Goal: Task Accomplishment & Management: Use online tool/utility

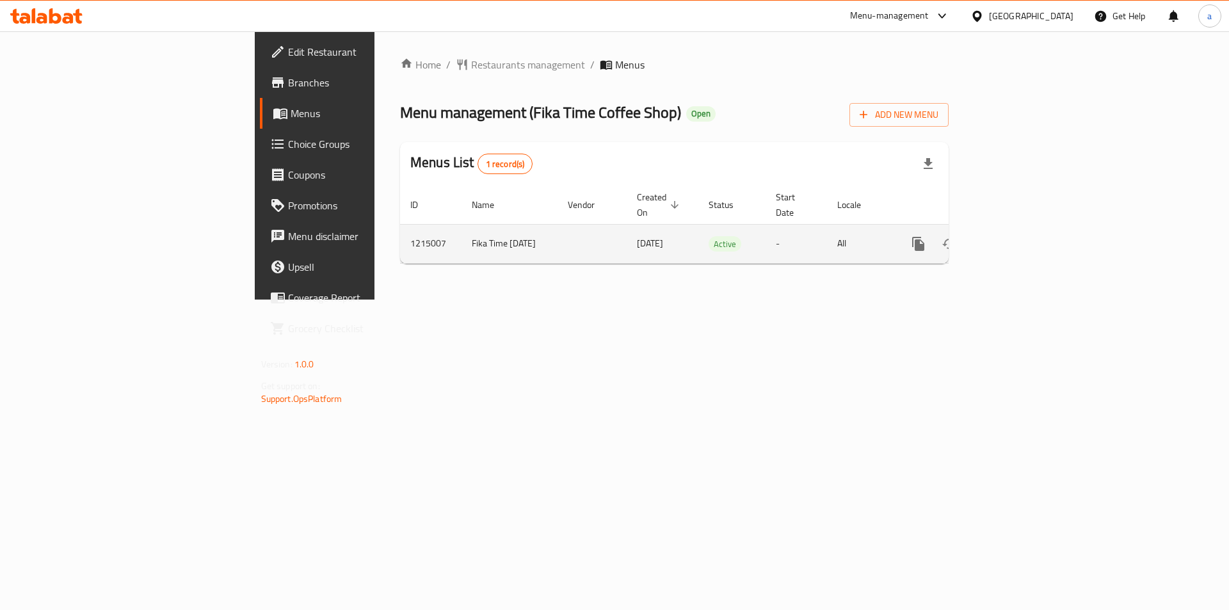
click at [1018, 236] on icon "enhanced table" at bounding box center [1010, 243] width 15 height 15
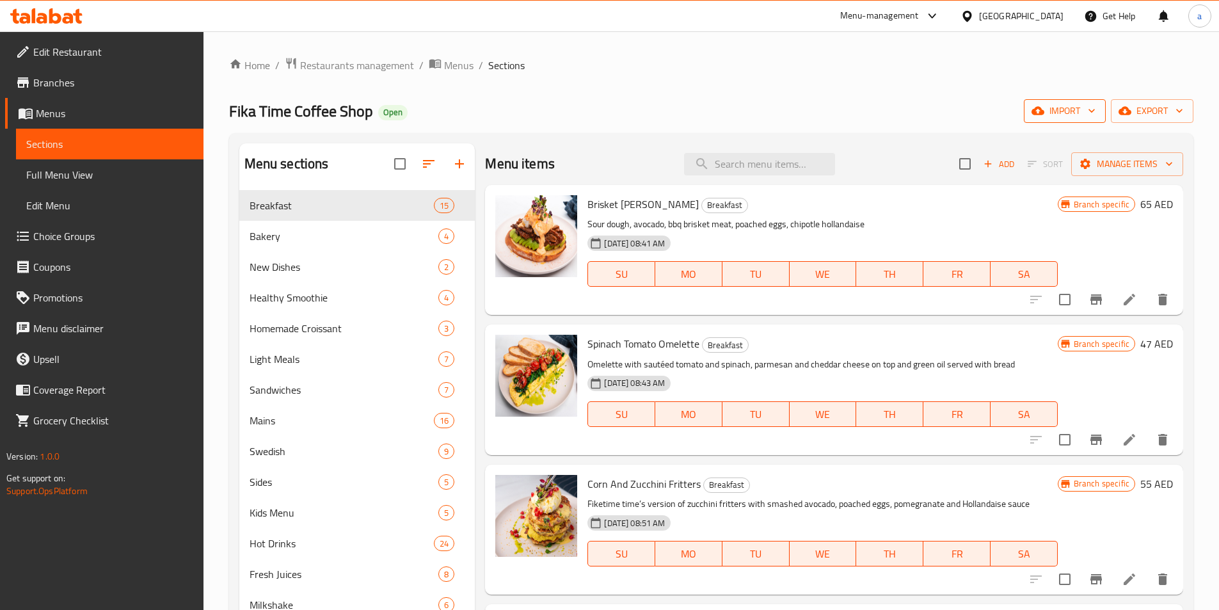
click at [1043, 115] on icon "button" at bounding box center [1038, 110] width 13 height 13
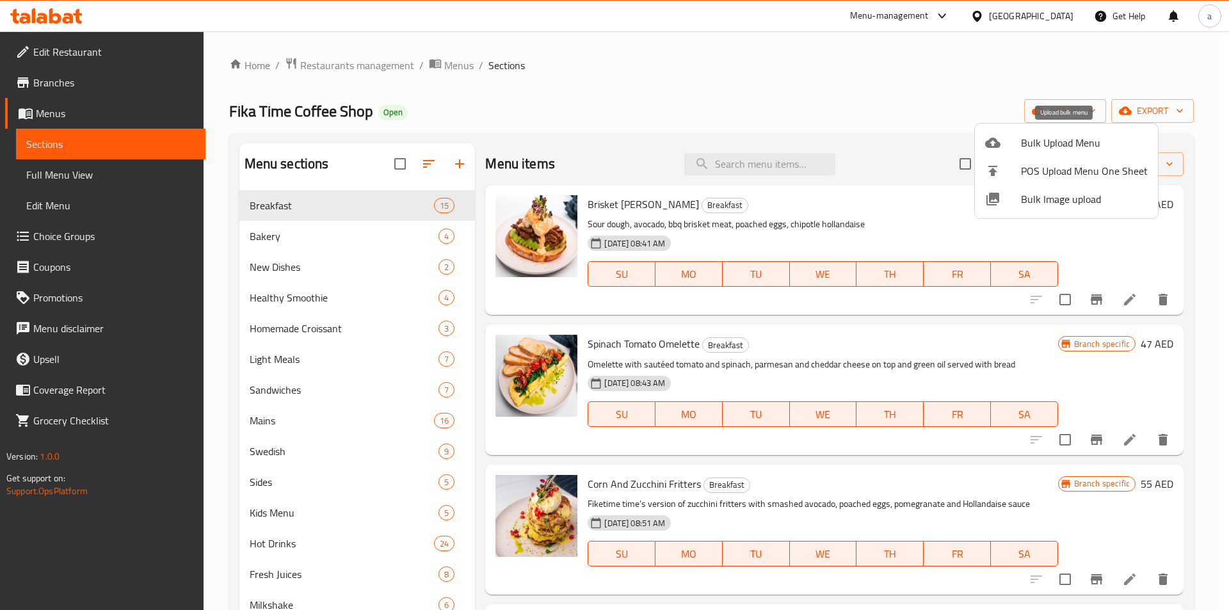
click at [984, 148] on li "Bulk Upload Menu" at bounding box center [1066, 143] width 183 height 28
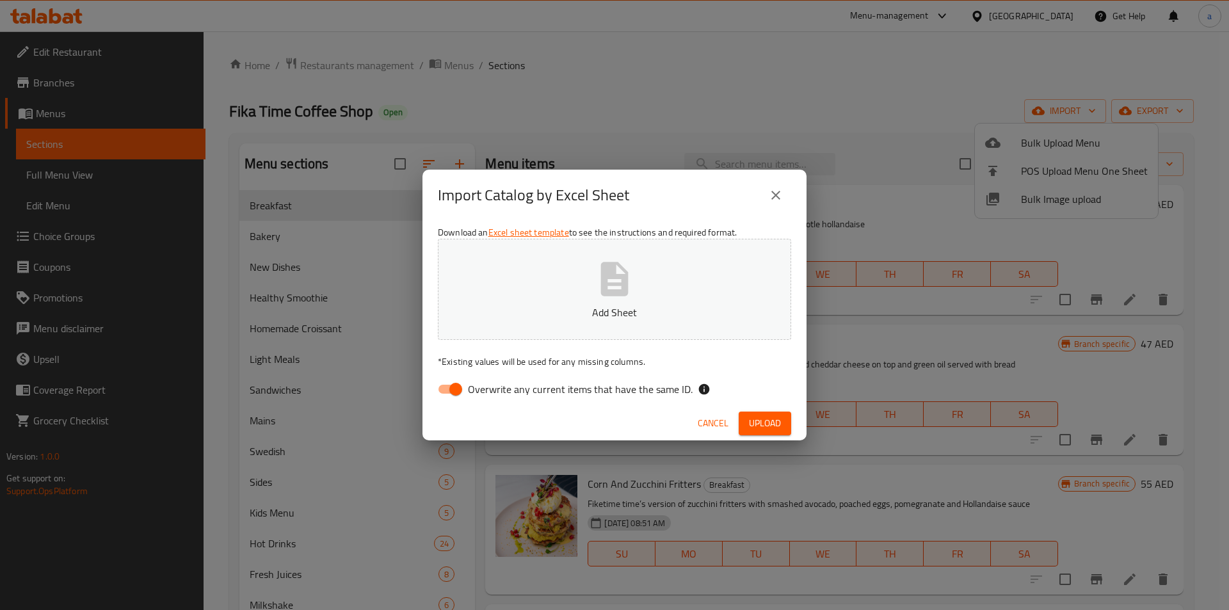
click at [520, 394] on span "Overwrite any current items that have the same ID." at bounding box center [580, 388] width 225 height 15
click at [492, 394] on input "Overwrite any current items that have the same ID." at bounding box center [455, 389] width 73 height 24
checkbox input "false"
click at [774, 198] on icon "close" at bounding box center [775, 195] width 15 height 15
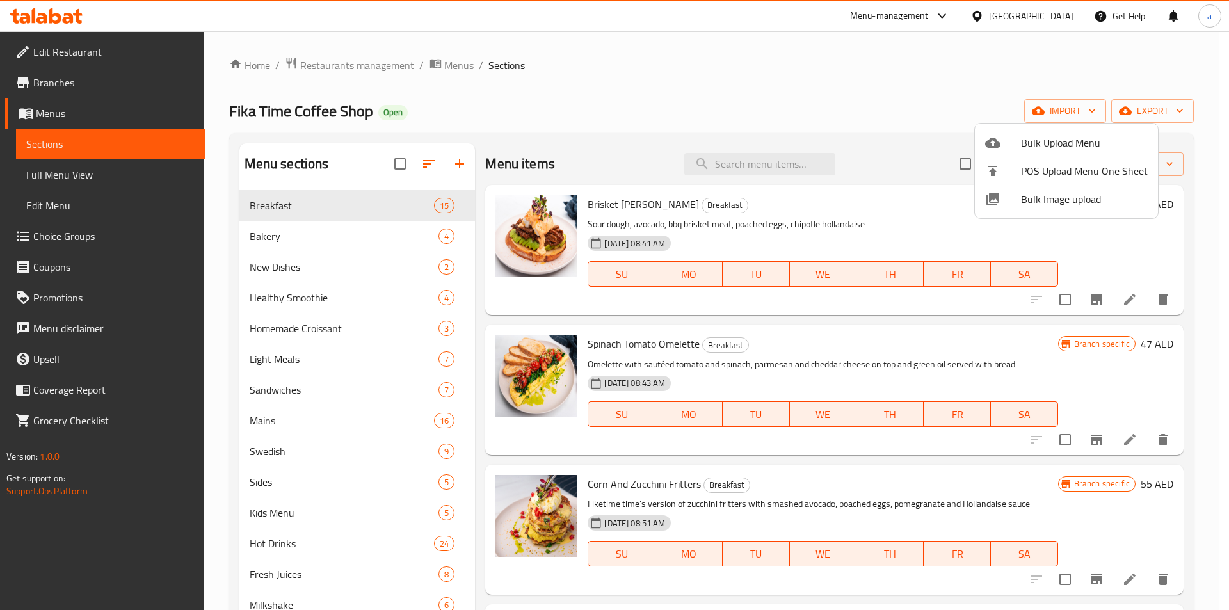
click at [1080, 79] on div at bounding box center [614, 305] width 1229 height 610
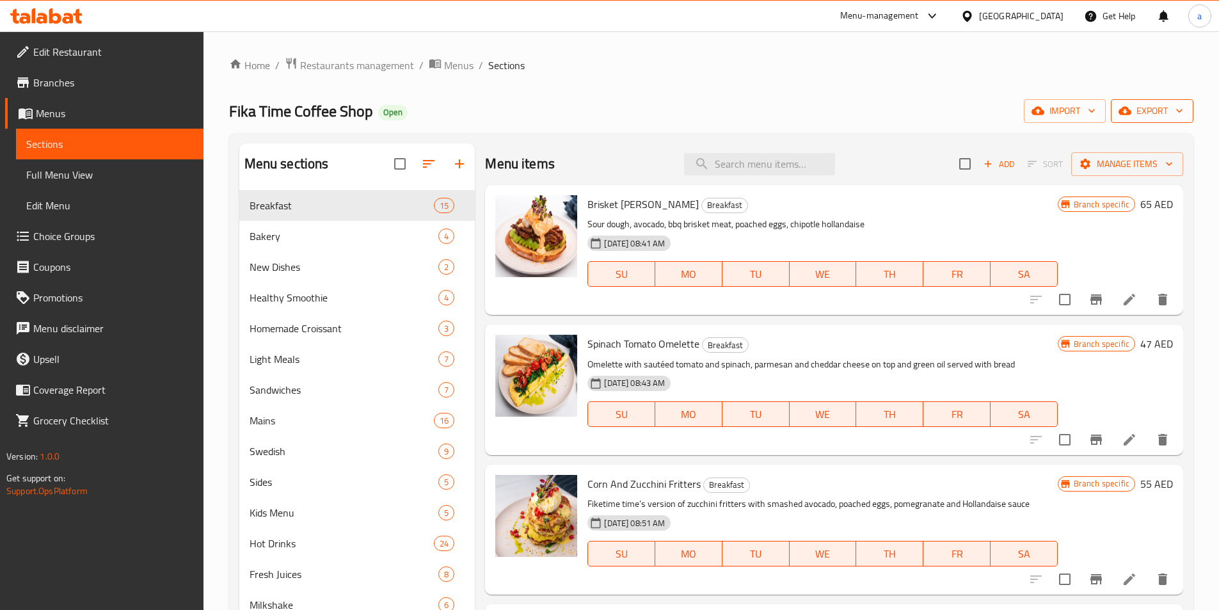
click at [1155, 102] on button "export" at bounding box center [1152, 111] width 83 height 24
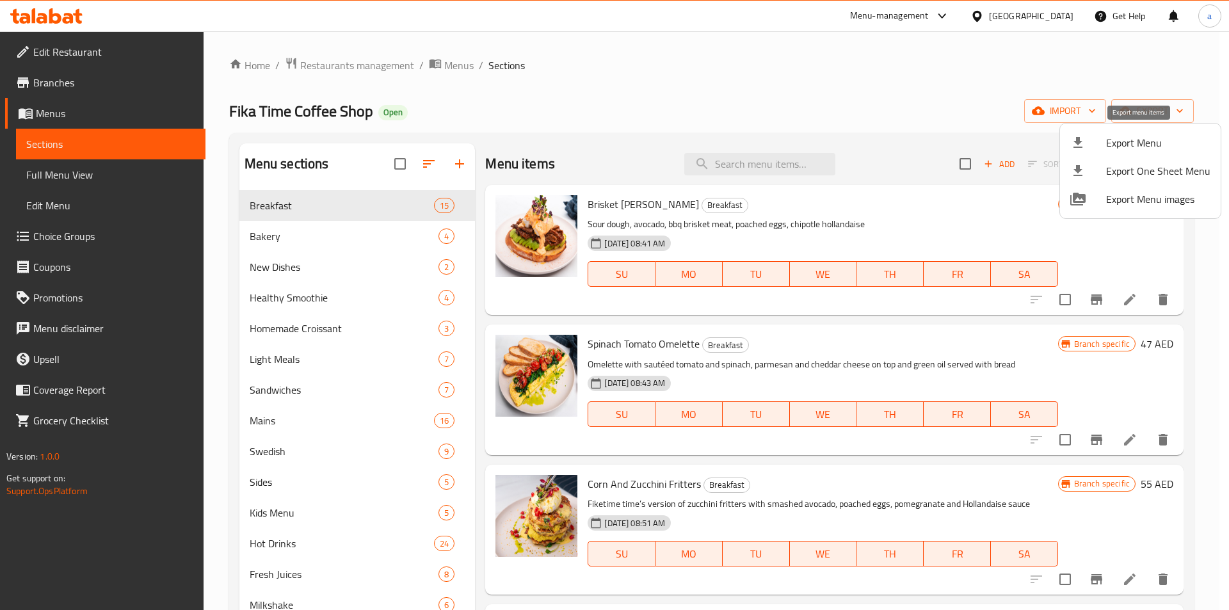
click at [1108, 146] on span "Export Menu" at bounding box center [1158, 142] width 104 height 15
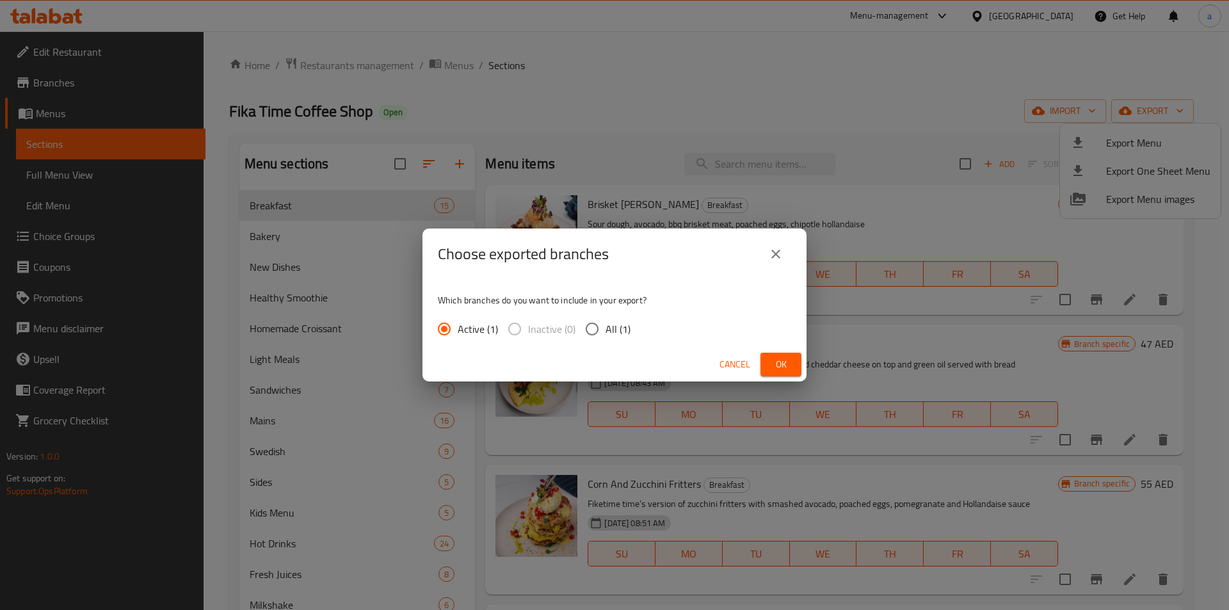
click at [619, 323] on span "All (1)" at bounding box center [617, 328] width 25 height 15
click at [605, 323] on input "All (1)" at bounding box center [592, 329] width 27 height 27
radio input "true"
click at [785, 361] on span "Ok" at bounding box center [781, 364] width 20 height 16
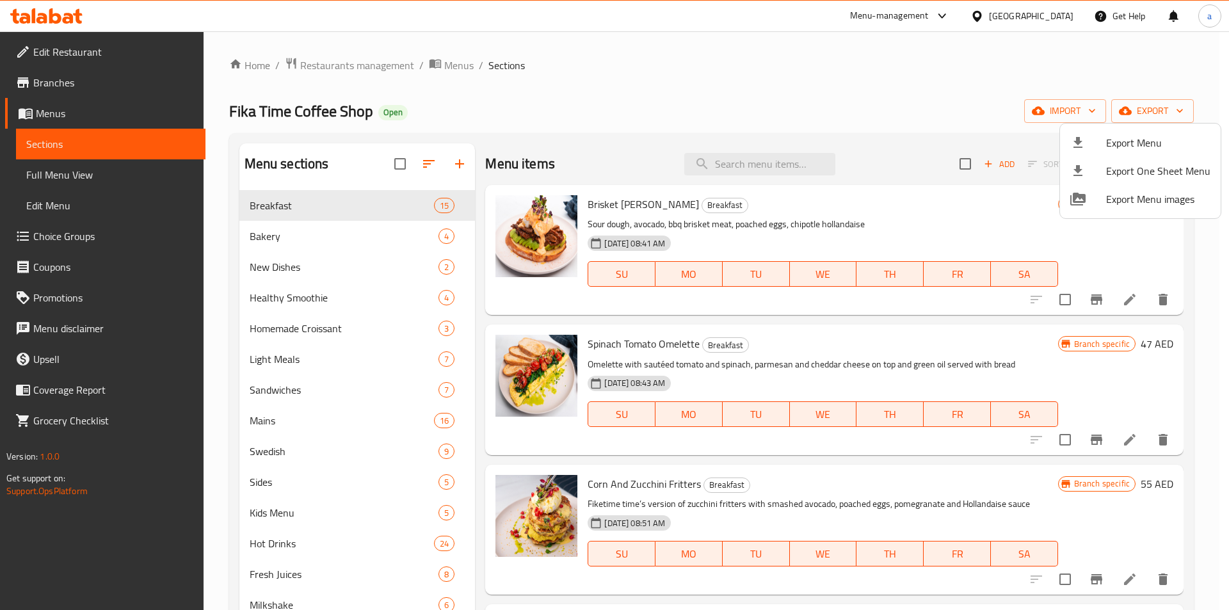
click at [109, 74] on div at bounding box center [614, 305] width 1229 height 610
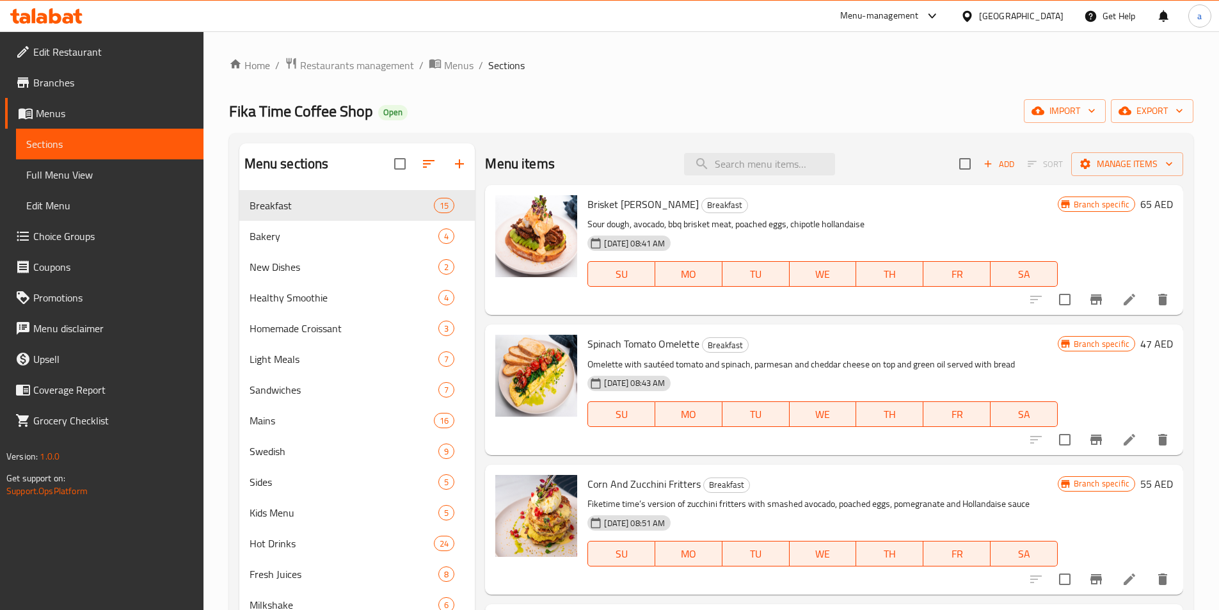
click at [72, 75] on span "Branches" at bounding box center [113, 82] width 160 height 15
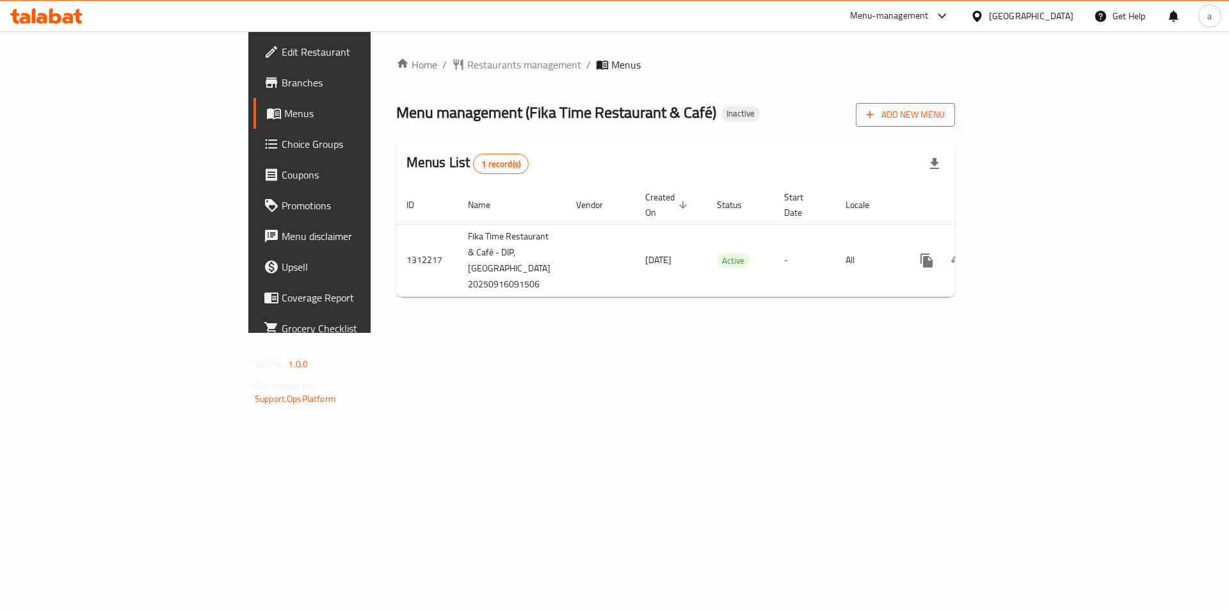
click at [876, 120] on icon "button" at bounding box center [869, 114] width 13 height 13
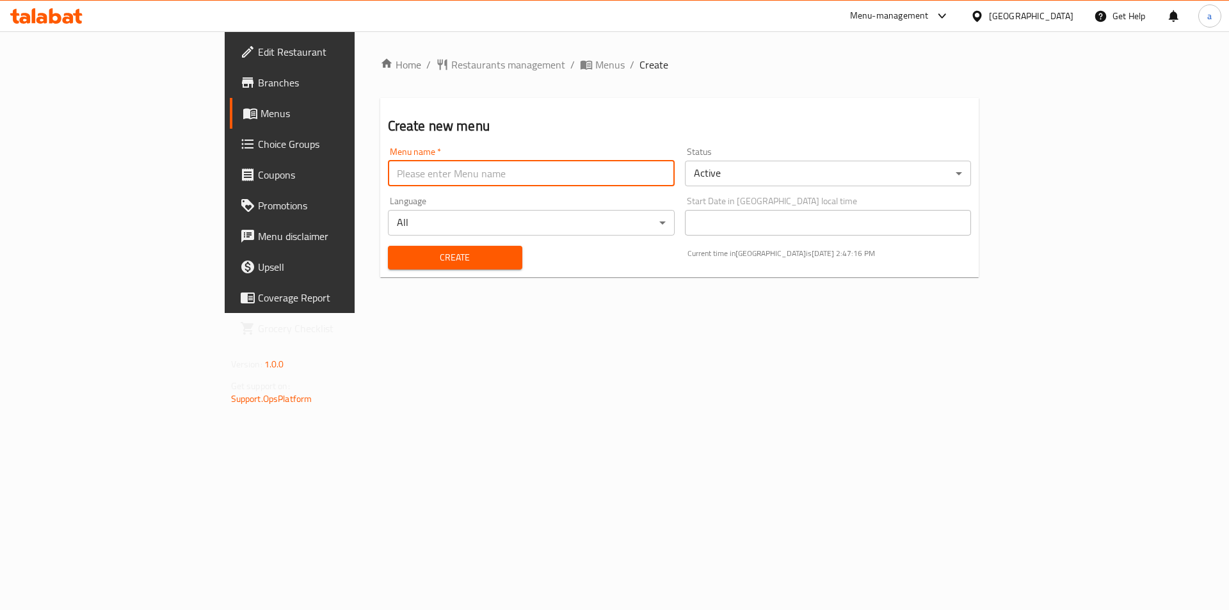
click at [388, 178] on input "text" at bounding box center [531, 174] width 287 height 26
type input "16/9"
click at [398, 263] on span "Create" at bounding box center [455, 258] width 114 height 16
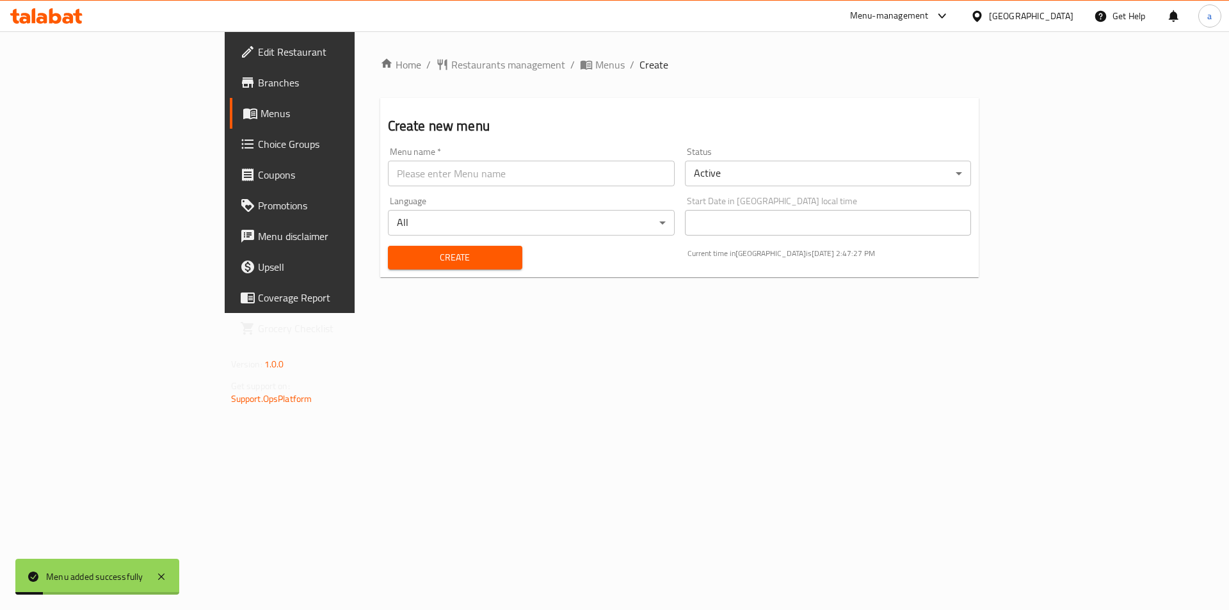
click at [260, 108] on span "Menus" at bounding box center [339, 113] width 159 height 15
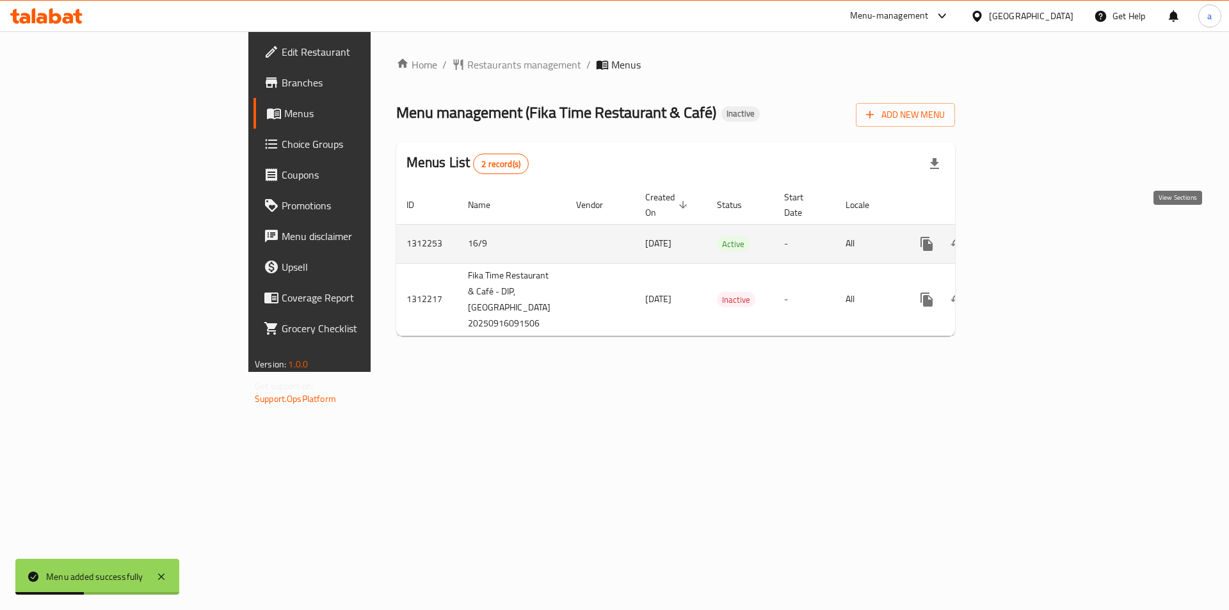
click at [1027, 236] on icon "enhanced table" at bounding box center [1018, 243] width 15 height 15
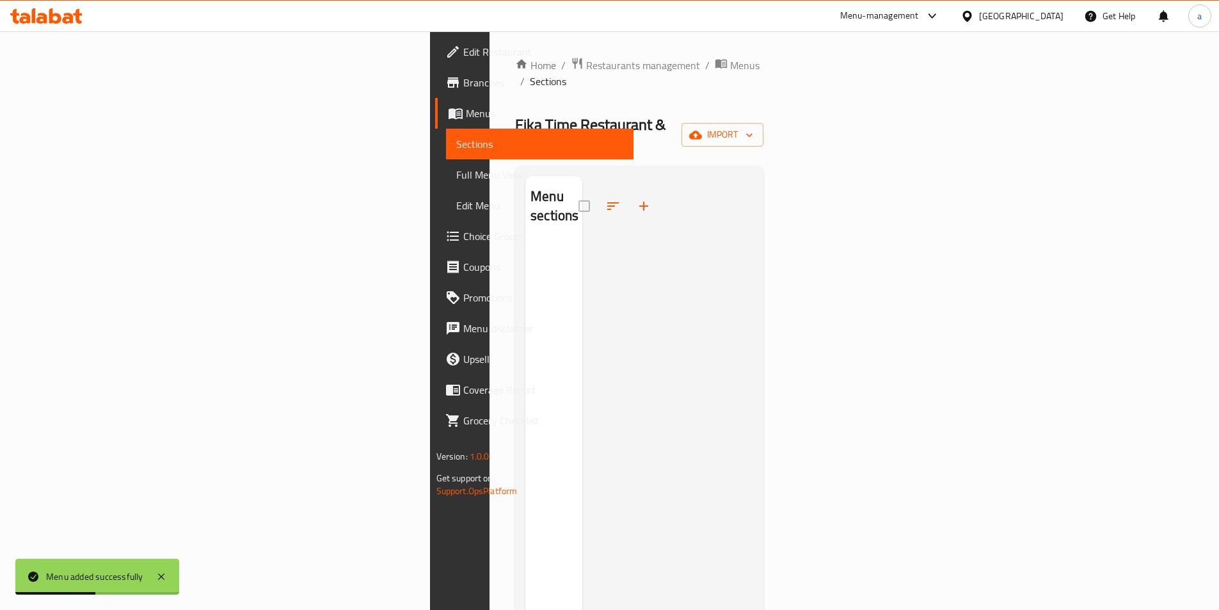
click at [634, 225] on div at bounding box center [667, 481] width 171 height 610
click at [702, 129] on icon "button" at bounding box center [695, 135] width 13 height 13
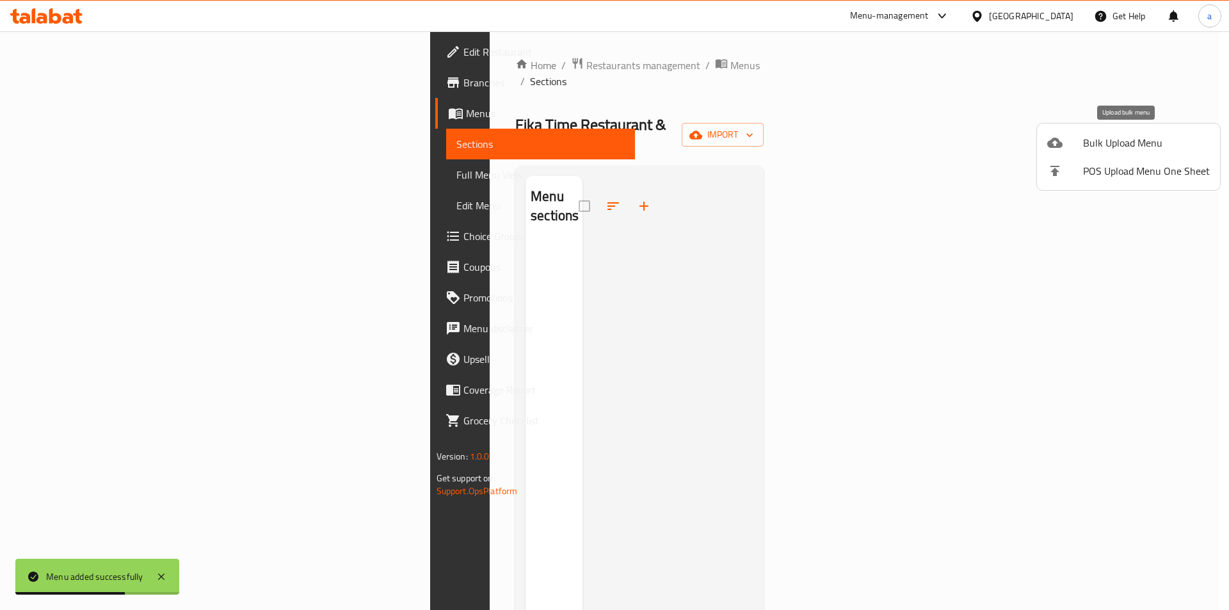
click at [1121, 137] on span "Bulk Upload Menu" at bounding box center [1146, 142] width 127 height 15
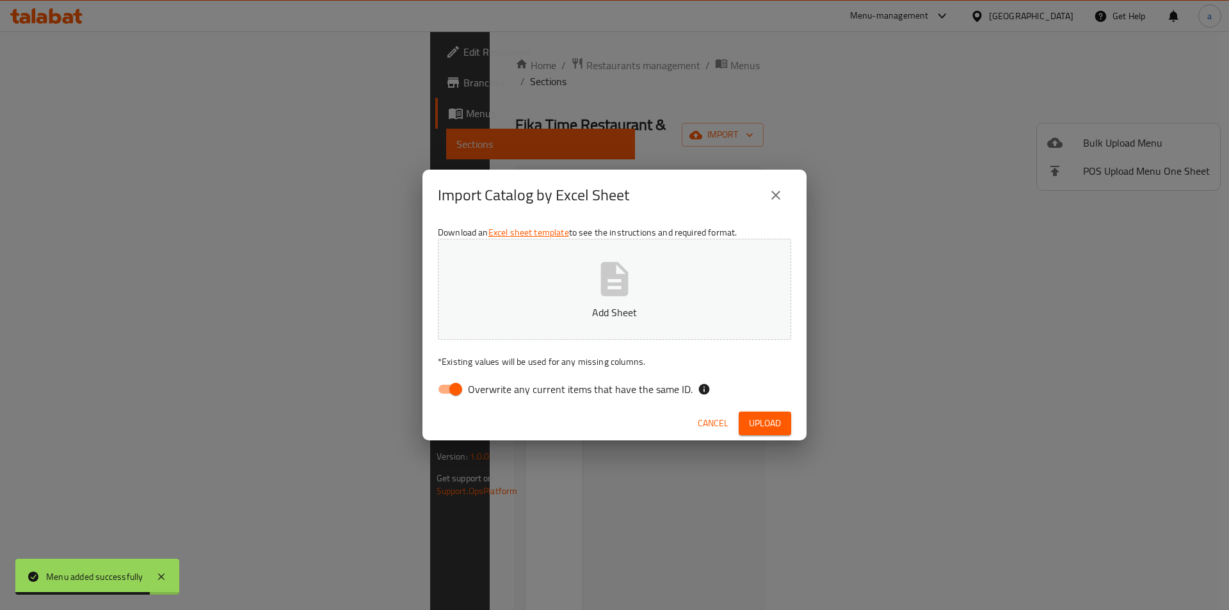
click at [630, 387] on span "Overwrite any current items that have the same ID." at bounding box center [580, 388] width 225 height 15
click at [492, 387] on input "Overwrite any current items that have the same ID." at bounding box center [455, 389] width 73 height 24
checkbox input "false"
click at [636, 318] on p "Add Sheet" at bounding box center [615, 312] width 314 height 15
click at [762, 419] on span "Upload" at bounding box center [765, 423] width 32 height 16
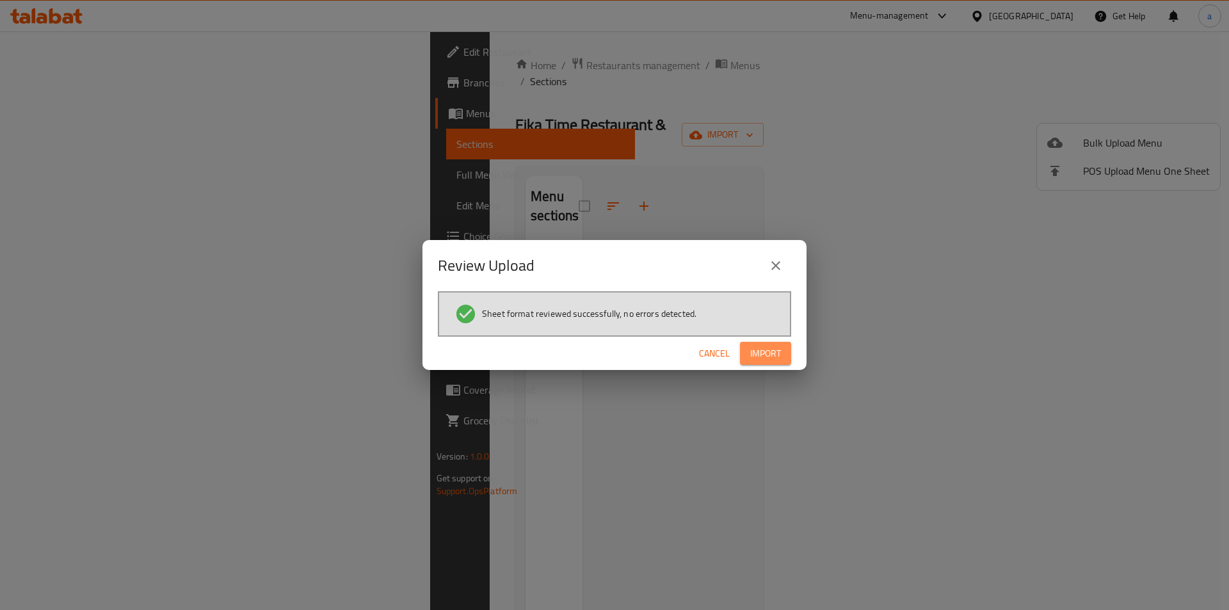
click at [772, 347] on span "Import" at bounding box center [765, 354] width 31 height 16
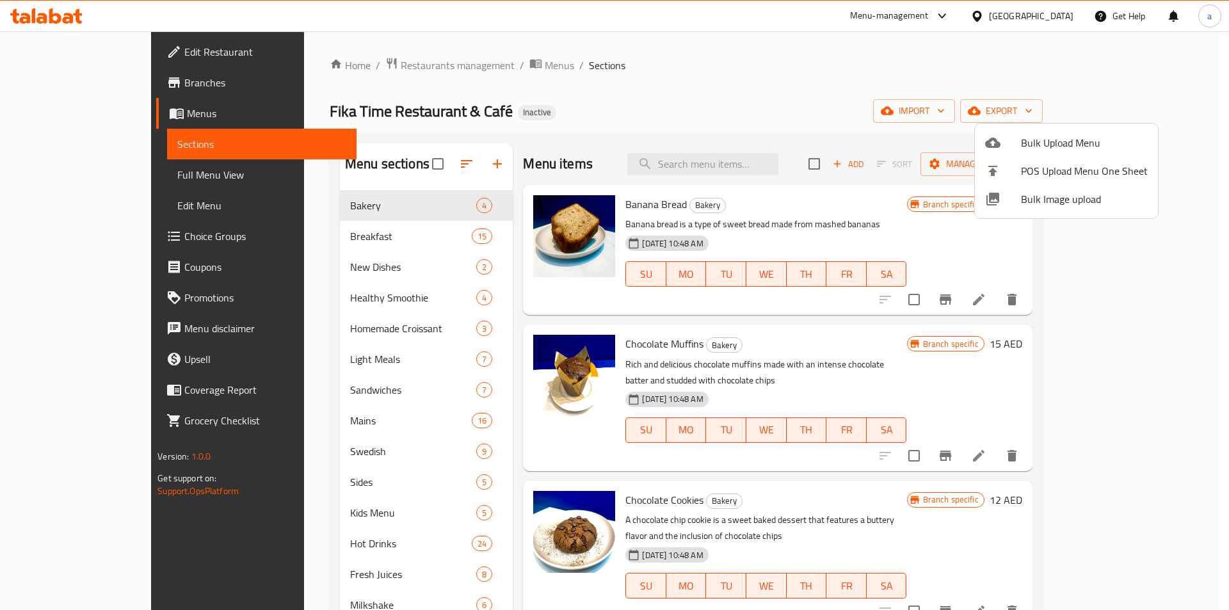
click at [582, 123] on div at bounding box center [614, 305] width 1229 height 610
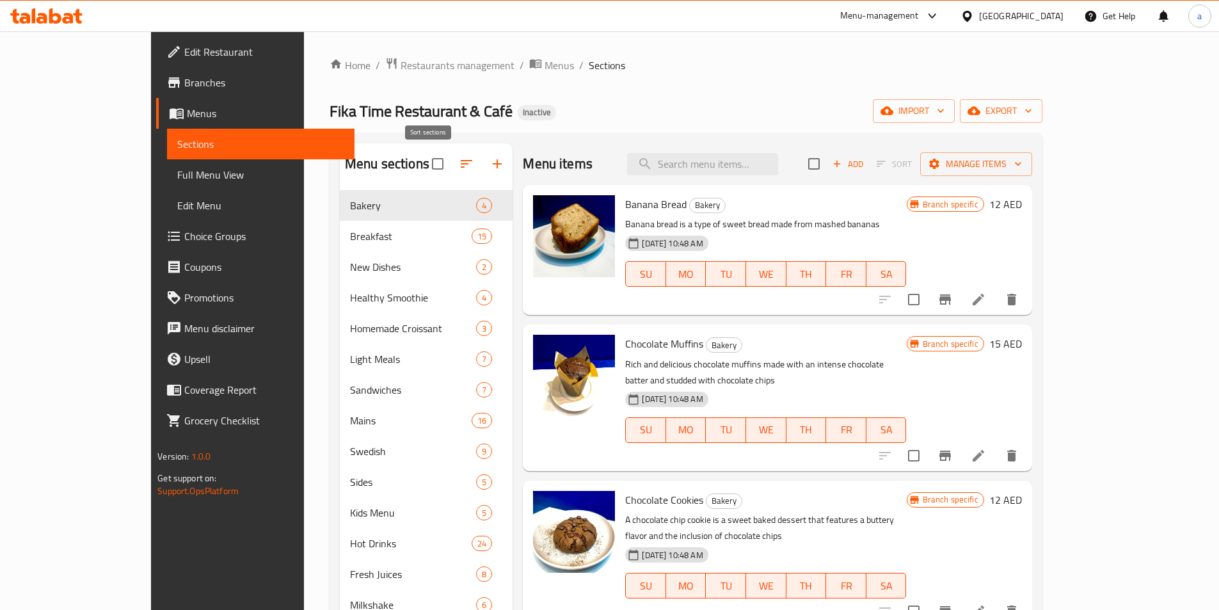
click at [461, 161] on icon "button" at bounding box center [467, 164] width 12 height 8
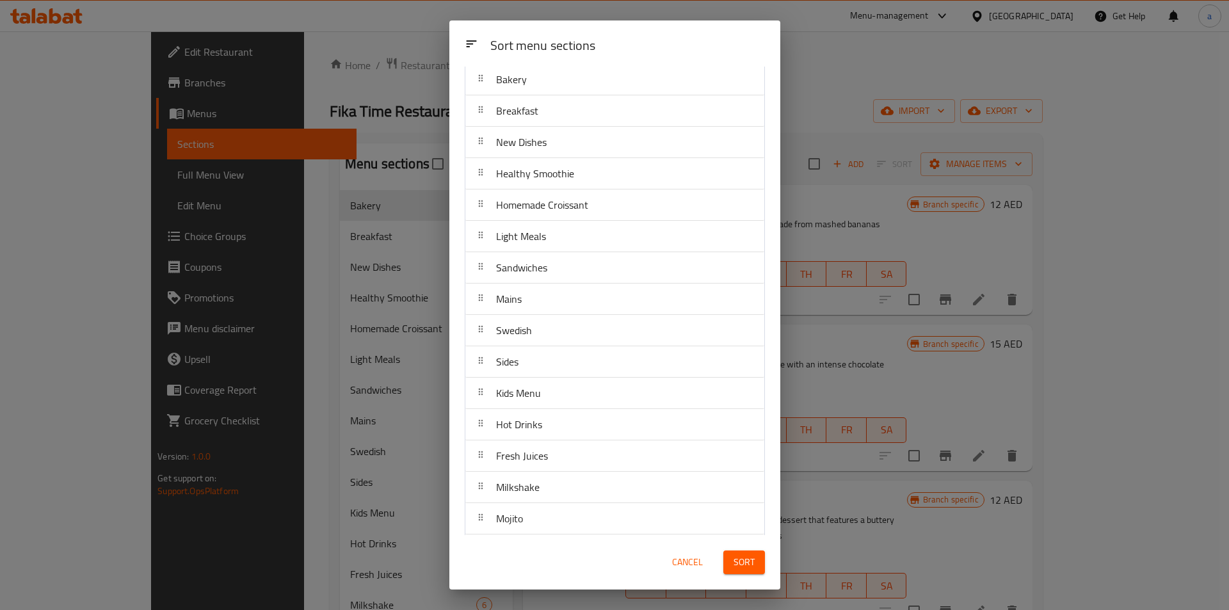
scroll to position [108, 0]
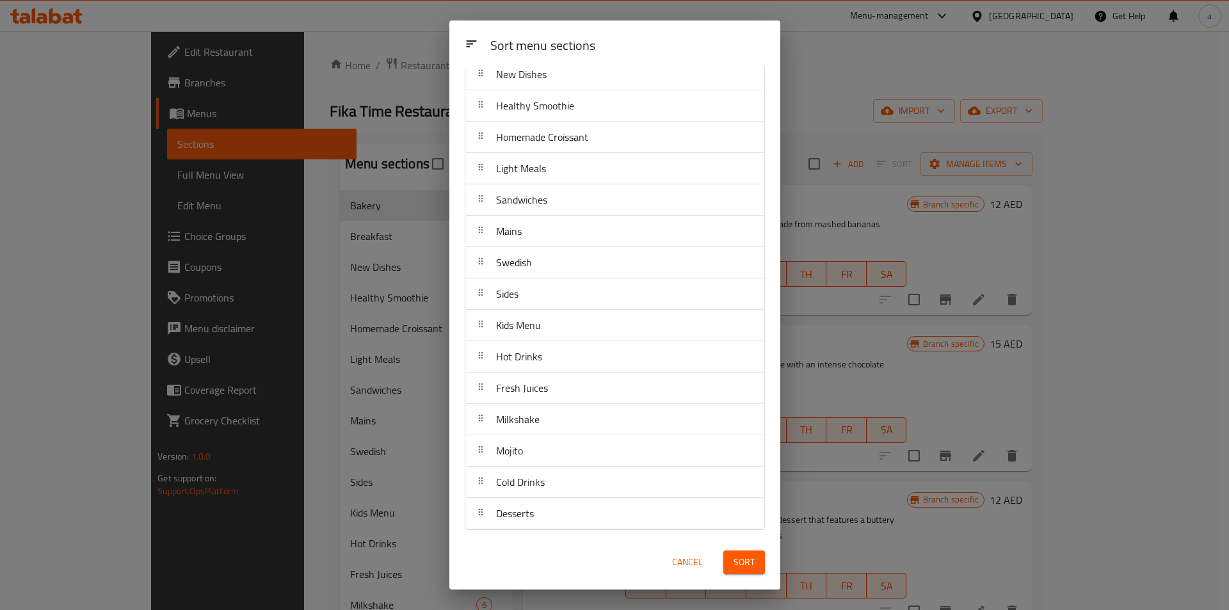
click at [891, 58] on div "Sort menu sections Sort menu sections Bakery Breakfast New Dishes Healthy Smoot…" at bounding box center [614, 305] width 1229 height 610
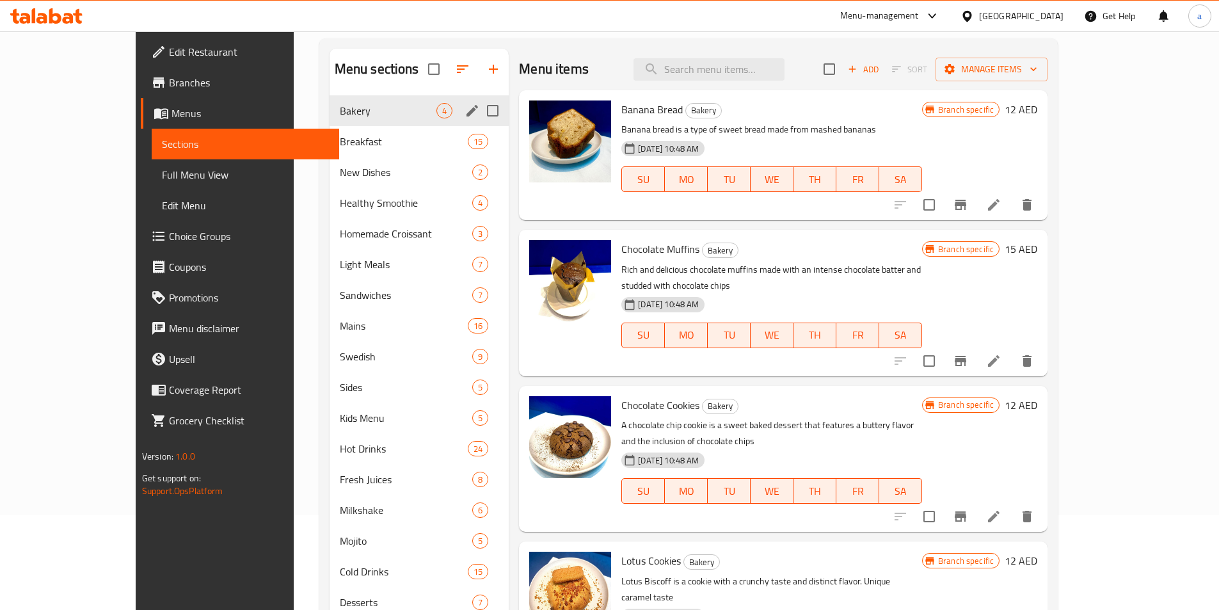
scroll to position [0, 0]
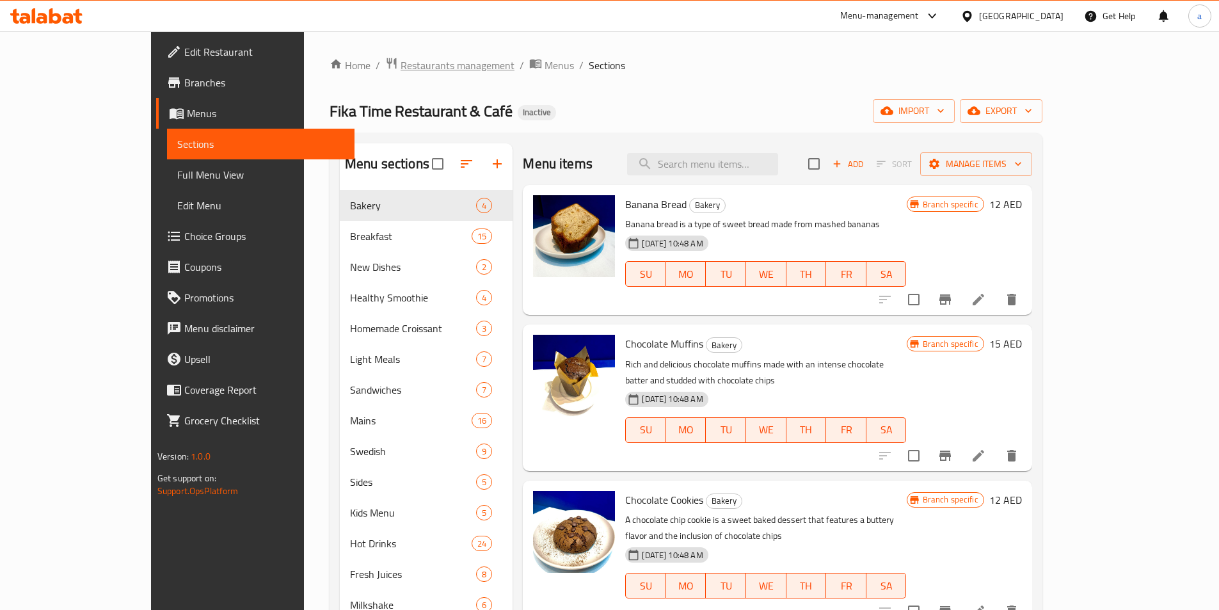
click at [401, 68] on span "Restaurants management" at bounding box center [458, 65] width 114 height 15
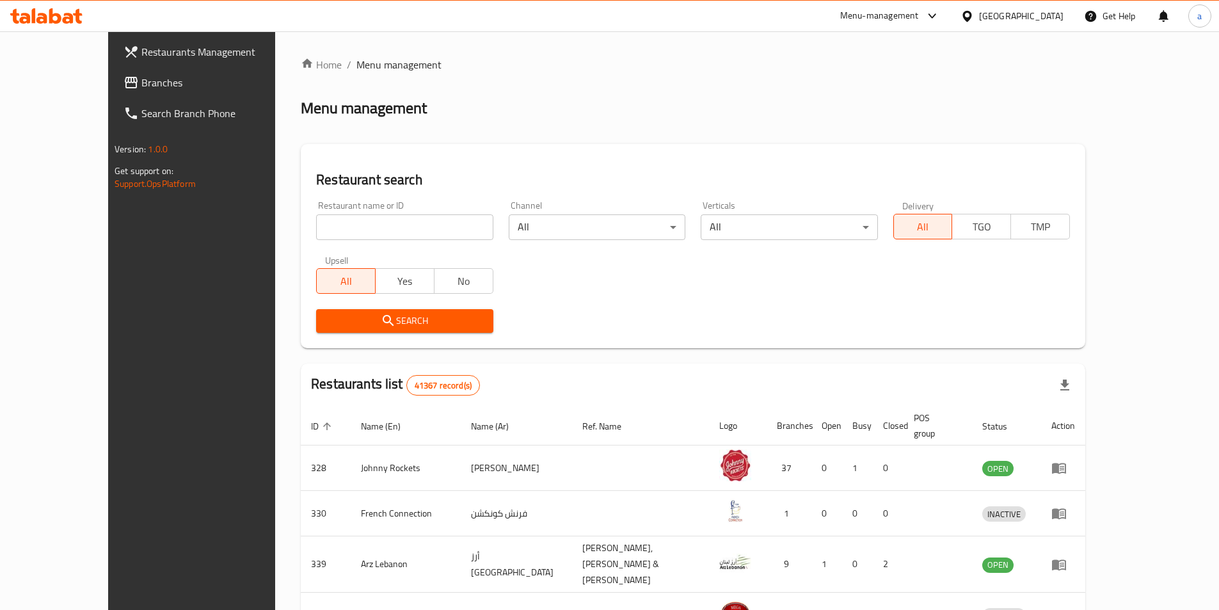
click at [141, 90] on span "Branches" at bounding box center [221, 82] width 160 height 15
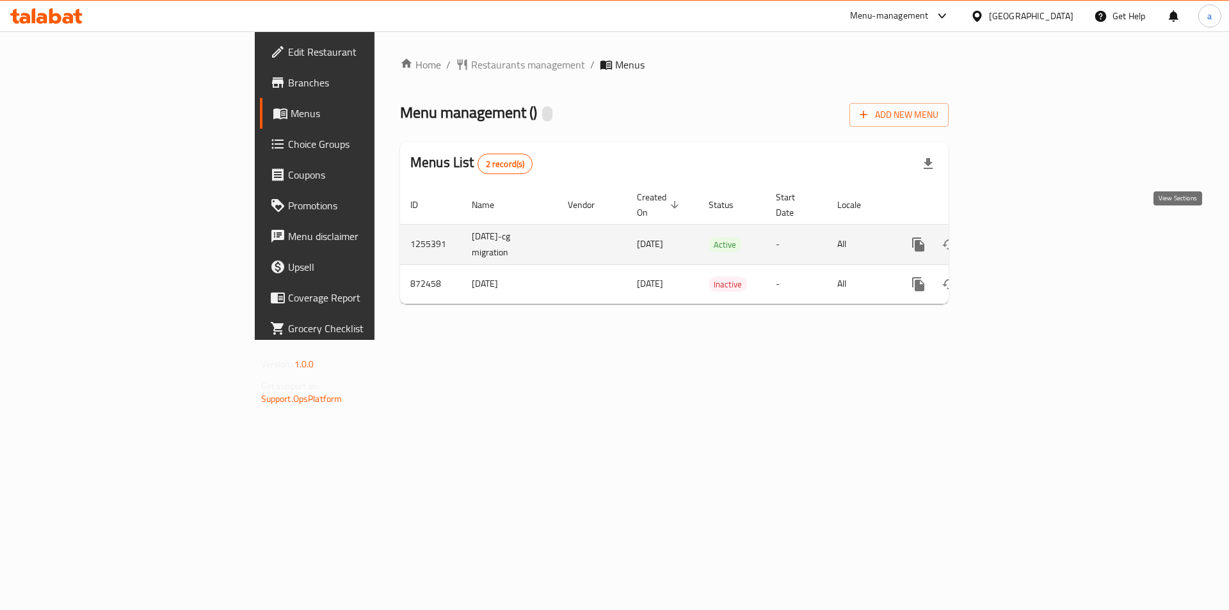
click at [1026, 239] on link "enhanced table" at bounding box center [1010, 244] width 31 height 31
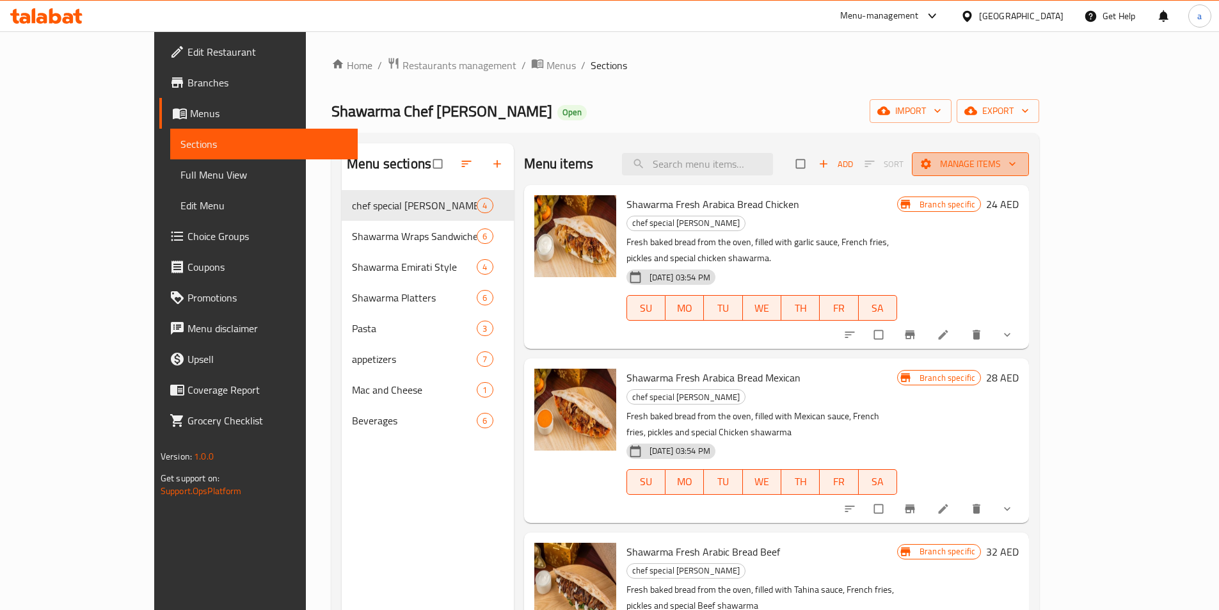
click at [1019, 161] on span "Manage items" at bounding box center [970, 164] width 97 height 16
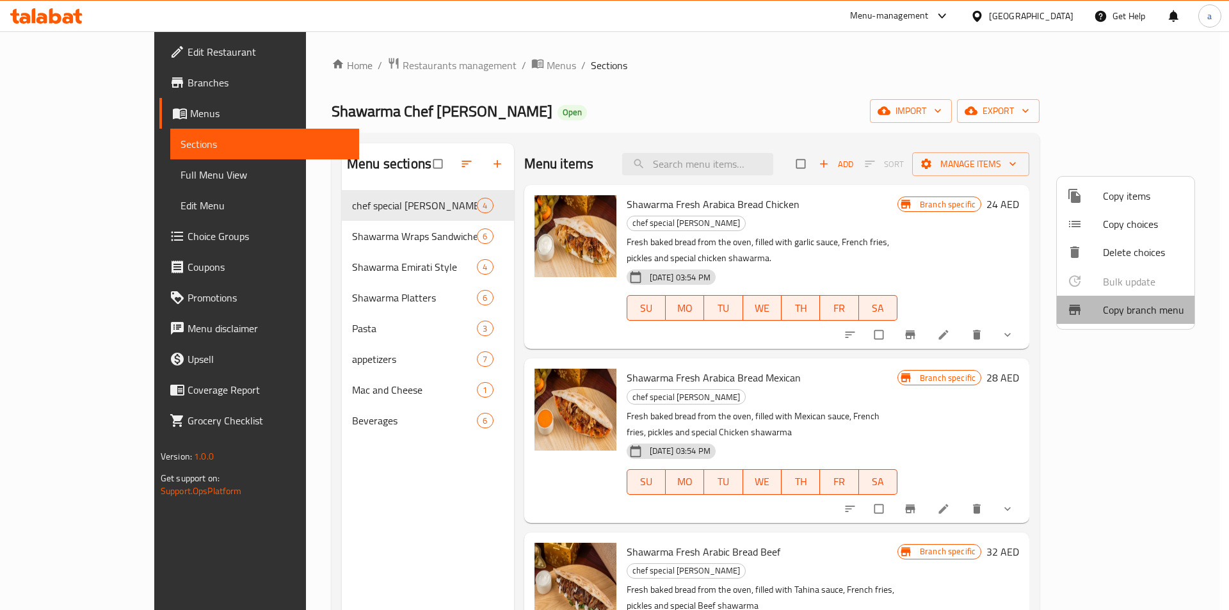
click at [1131, 310] on span "Copy branch menu" at bounding box center [1143, 309] width 81 height 15
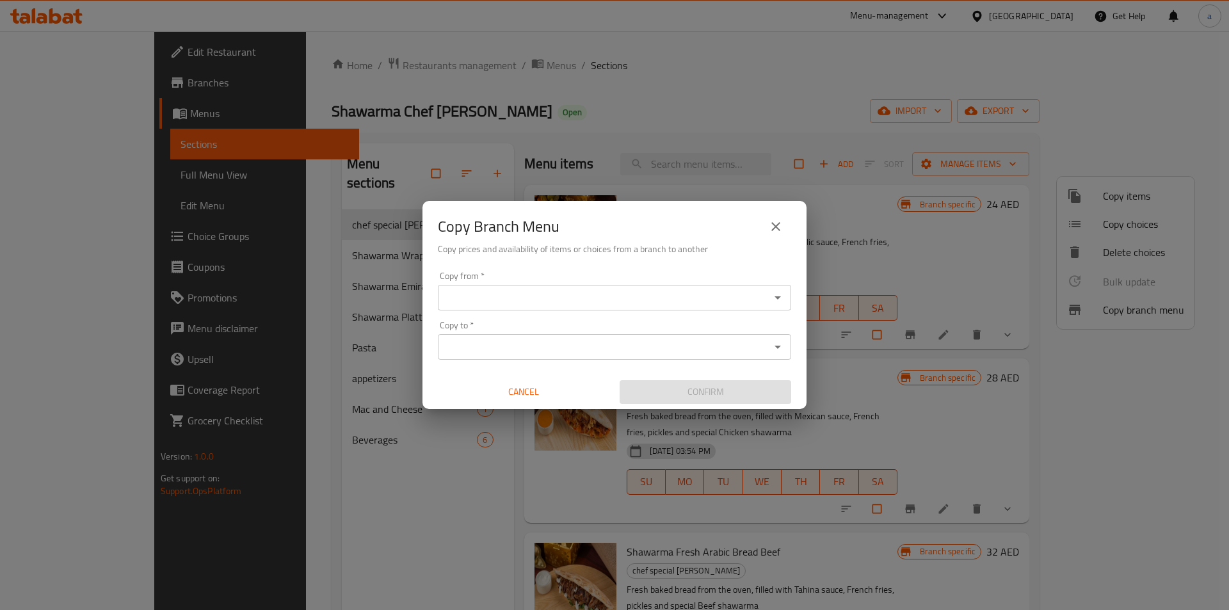
click at [634, 287] on div "Copy from *" at bounding box center [614, 298] width 353 height 26
click at [634, 303] on input "Copy from   *" at bounding box center [604, 298] width 324 height 18
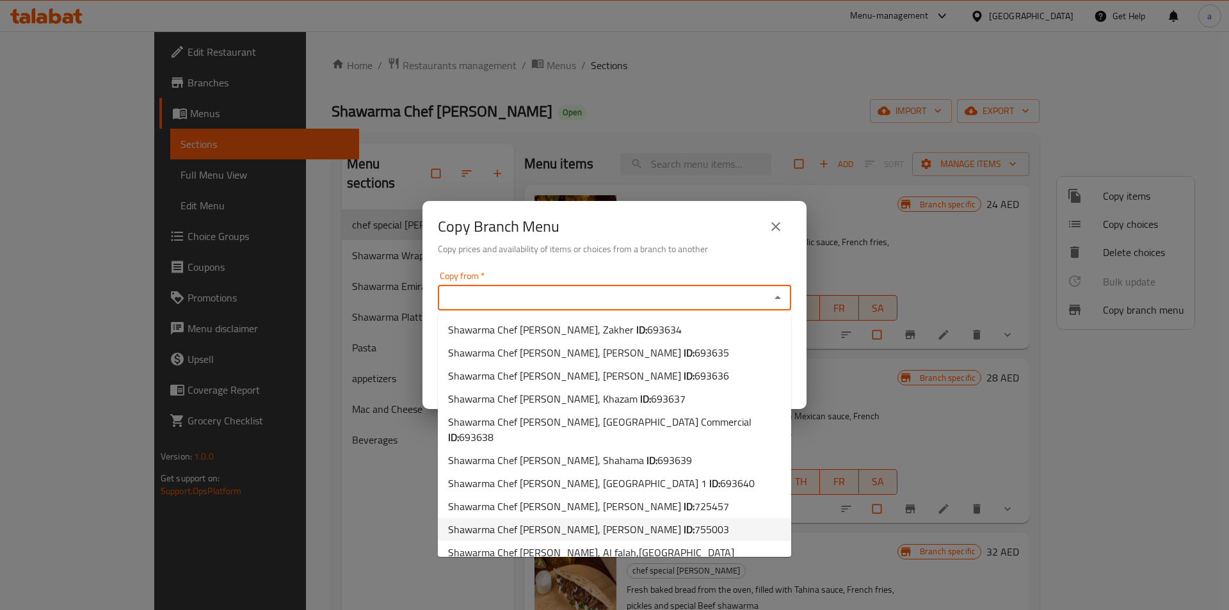
click at [682, 518] on li "Shawarma Chef [PERSON_NAME], [PERSON_NAME] ID: 755003" at bounding box center [614, 529] width 353 height 23
type input "Shawarma Chef [PERSON_NAME], [PERSON_NAME]"
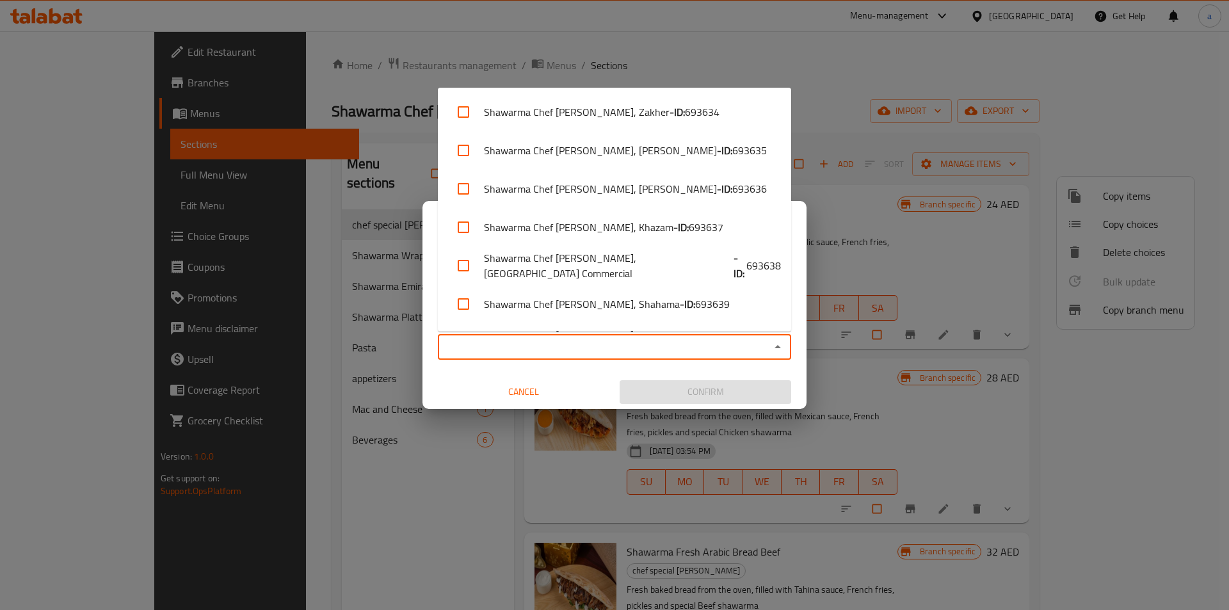
click at [650, 347] on input "Copy to   *" at bounding box center [604, 347] width 324 height 18
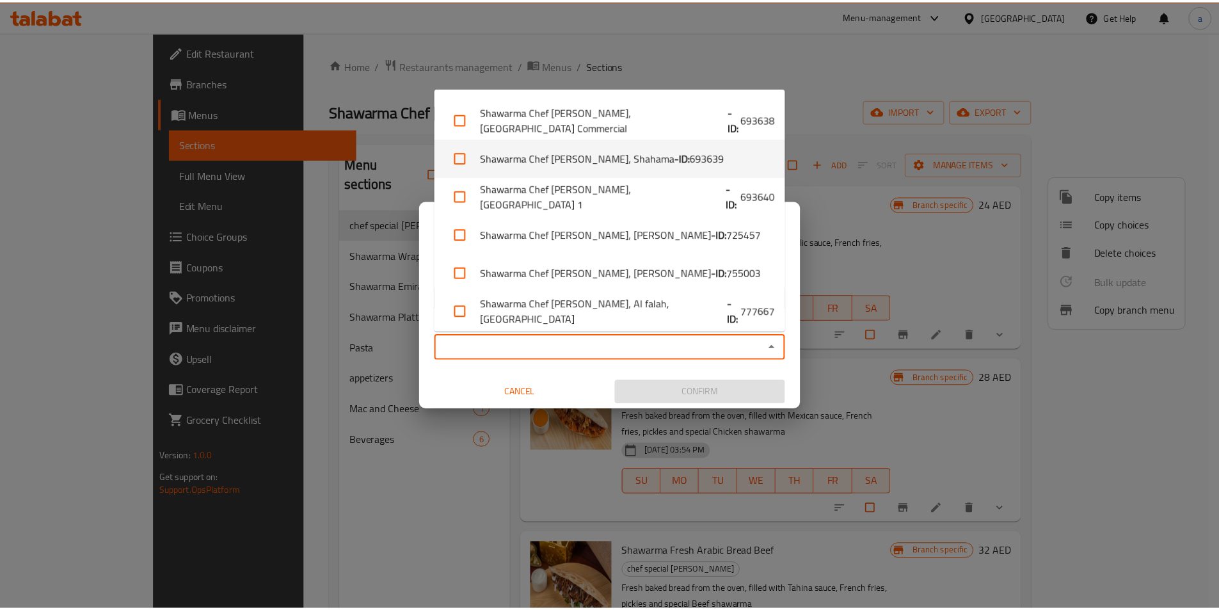
scroll to position [150, 0]
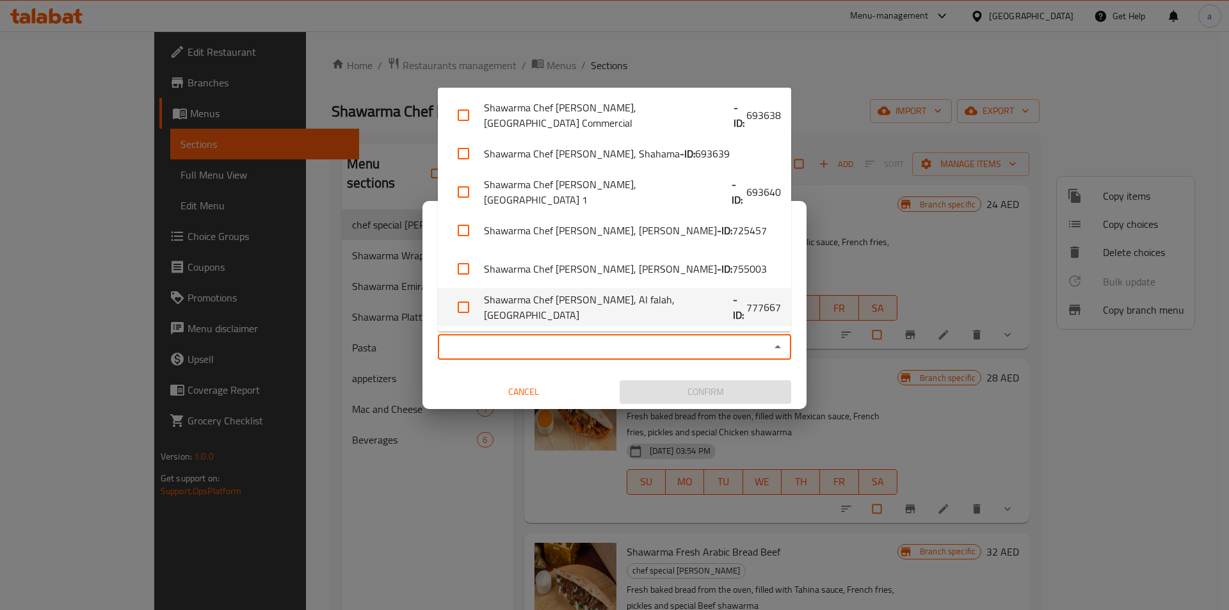
click at [670, 301] on li "Shawarma Chef [PERSON_NAME], Al falah,[GEOGRAPHIC_DATA] - ID: 777667" at bounding box center [614, 307] width 353 height 38
checkbox input "true"
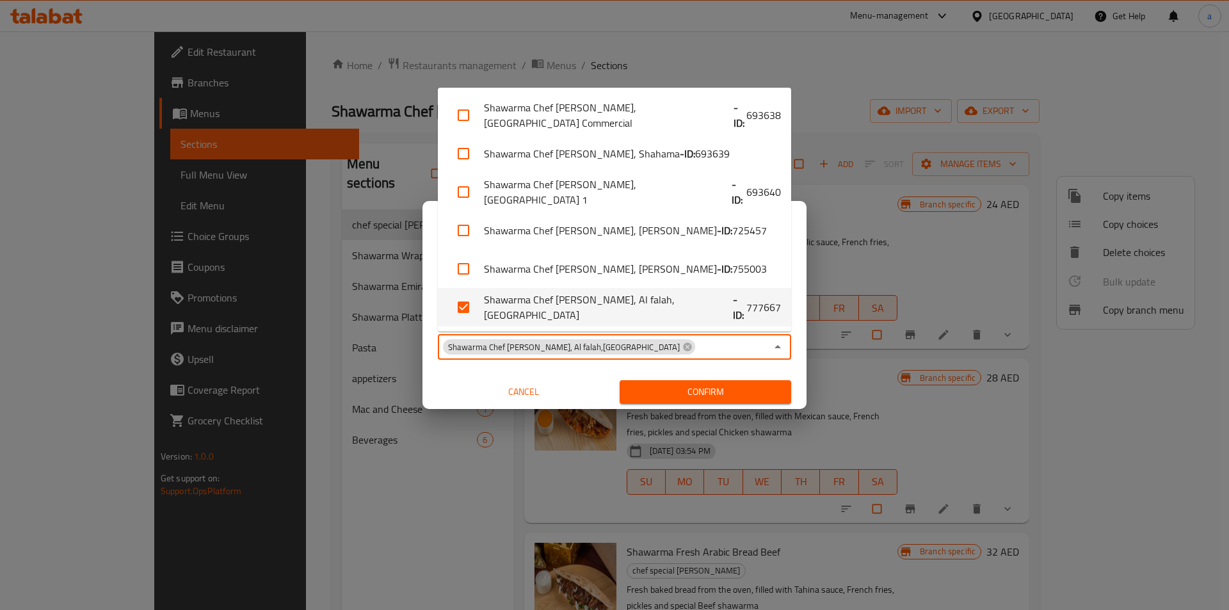
click at [688, 388] on span "Confirm" at bounding box center [705, 392] width 151 height 16
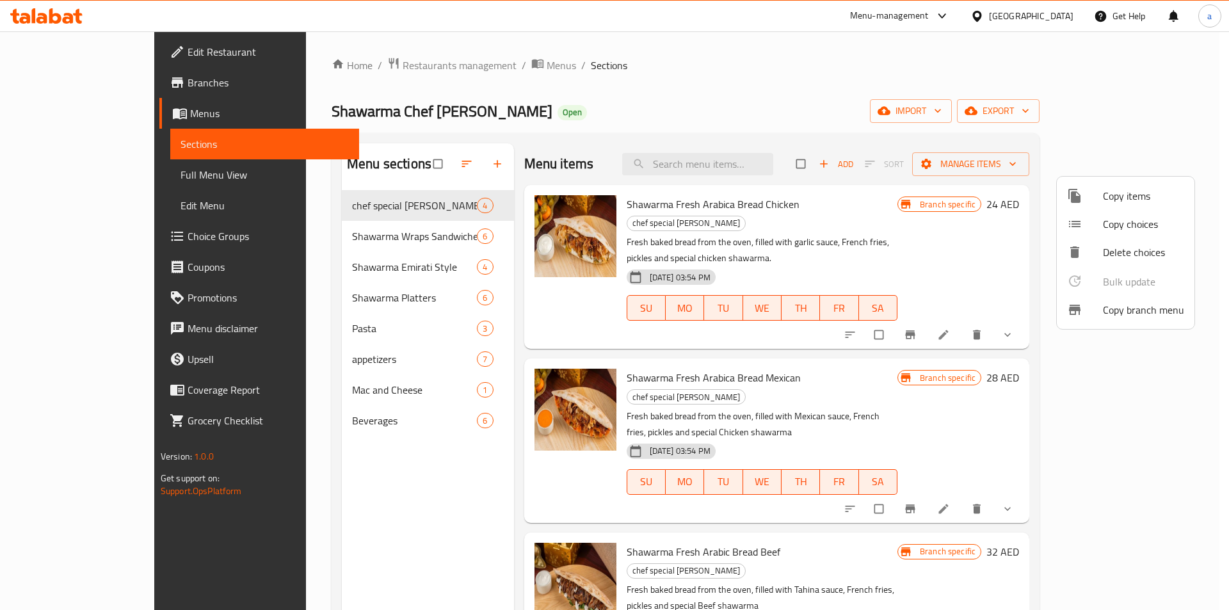
click at [70, 79] on div at bounding box center [614, 305] width 1229 height 610
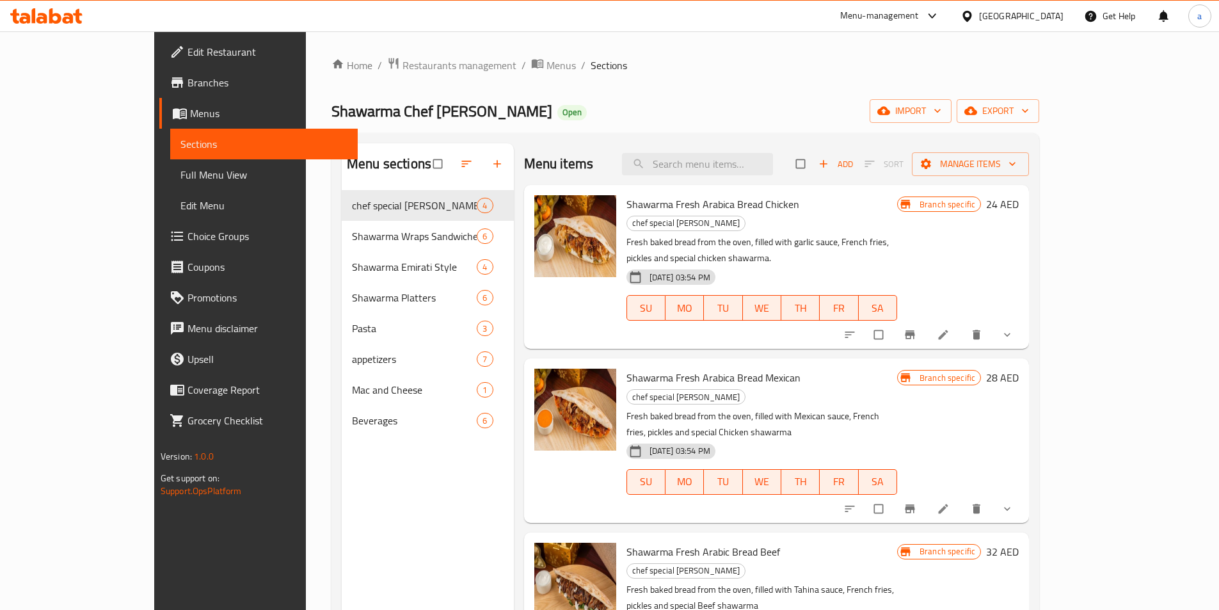
click at [188, 86] on span "Branches" at bounding box center [268, 82] width 160 height 15
